Goal: Task Accomplishment & Management: Use online tool/utility

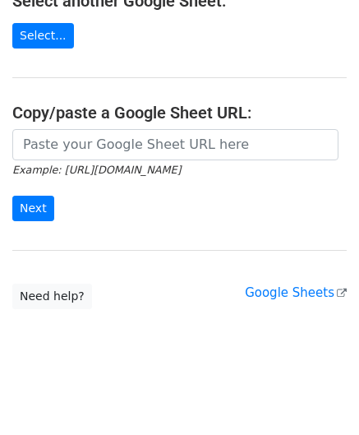
scroll to position [216, 0]
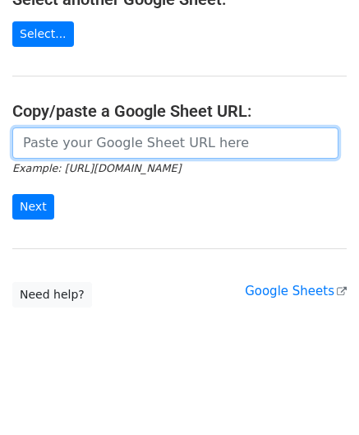
click at [60, 139] on input "url" at bounding box center [175, 142] width 327 height 31
paste input "[URL][DOMAIN_NAME]"
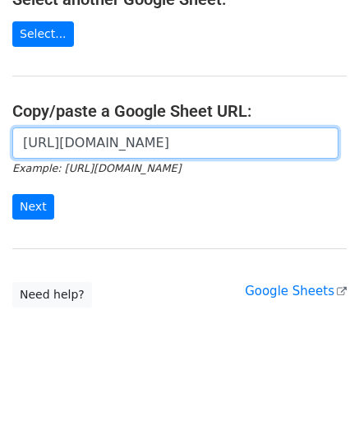
scroll to position [0, 359]
type input "[URL][DOMAIN_NAME]"
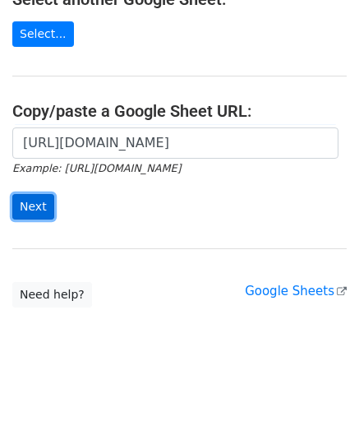
click at [31, 203] on input "Next" at bounding box center [33, 206] width 42 height 25
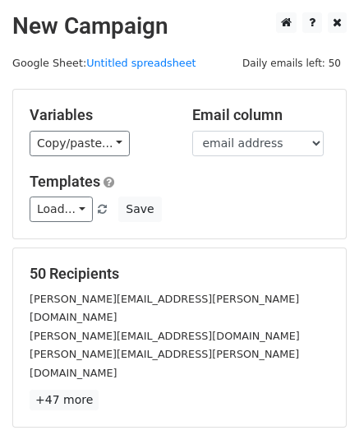
scroll to position [201, 0]
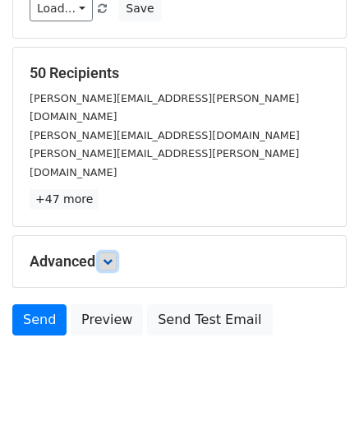
click at [113, 257] on icon at bounding box center [108, 262] width 10 height 10
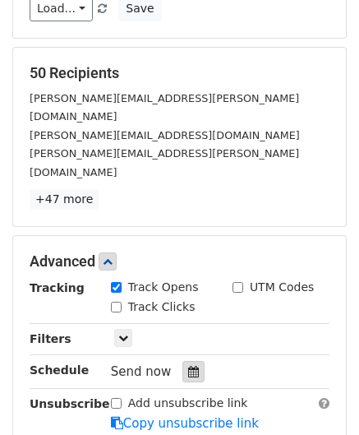
click at [188, 366] on icon at bounding box center [193, 372] width 11 height 12
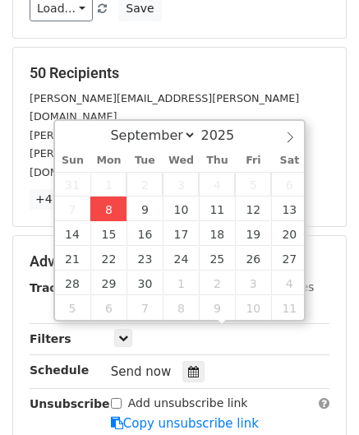
type input "[DATE] 12:00"
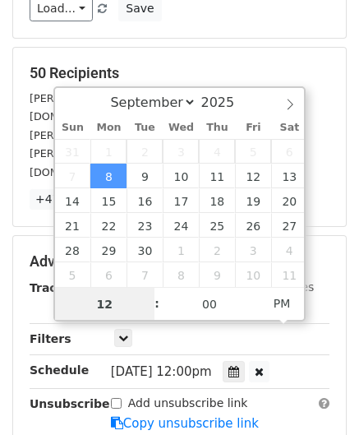
paste input "Hour"
type input "2"
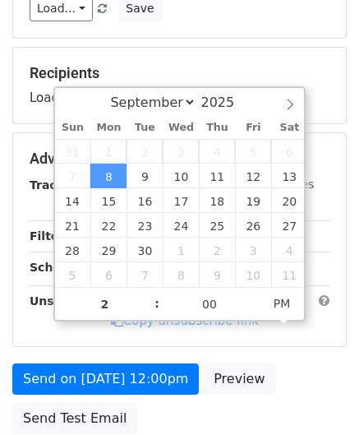
type input "[DATE] 14:00"
